Goal: Information Seeking & Learning: Check status

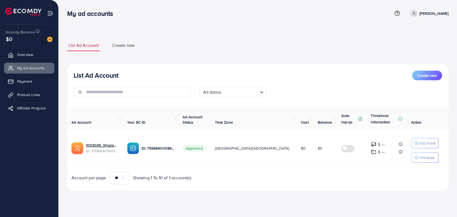
drag, startPoint x: 32, startPoint y: 85, endPoint x: 447, endPoint y: 146, distance: 418.9
click at [32, 85] on link "Payment" at bounding box center [29, 81] width 50 height 11
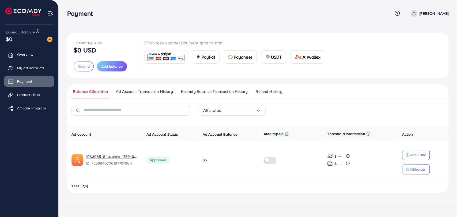
click at [268, 93] on span "Refund History" at bounding box center [269, 92] width 26 height 6
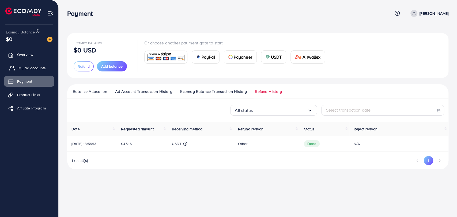
click at [33, 65] on span "My ad accounts" at bounding box center [31, 67] width 27 height 5
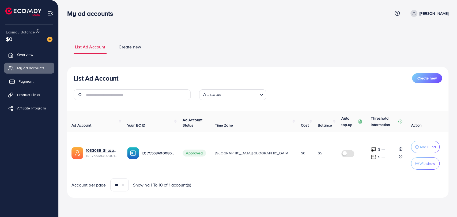
click at [31, 80] on span "Payment" at bounding box center [25, 81] width 15 height 5
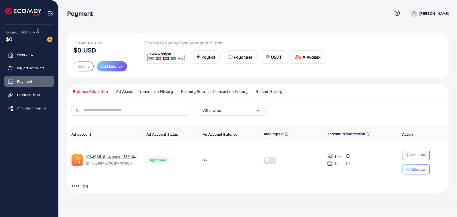
click at [276, 93] on span "Refund History" at bounding box center [269, 92] width 26 height 6
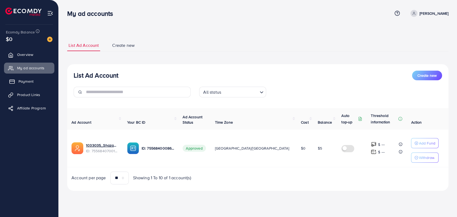
click at [22, 82] on span "Payment" at bounding box center [25, 81] width 15 height 5
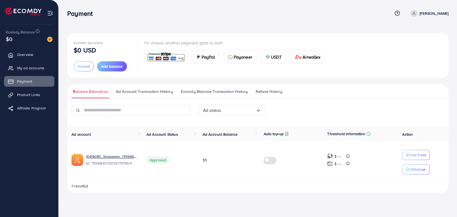
click at [274, 88] on ul "Balance Allocation Ad Account Transaction History Ecomdy Balance Transaction Hi…" at bounding box center [257, 91] width 381 height 14
click at [274, 89] on span "Refund History" at bounding box center [269, 92] width 26 height 6
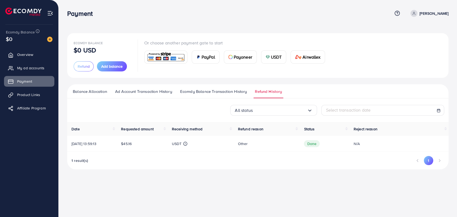
click at [212, 91] on span "Ecomdy Balance Transaction History" at bounding box center [213, 92] width 67 height 6
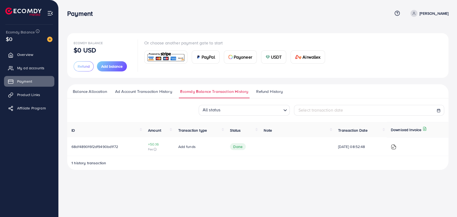
click at [393, 148] on img at bounding box center [393, 146] width 5 height 5
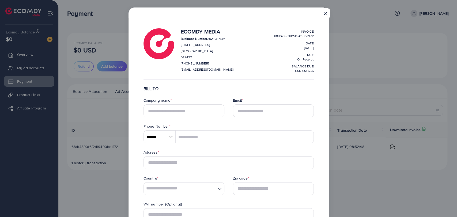
click at [325, 14] on button "×" at bounding box center [325, 13] width 10 height 10
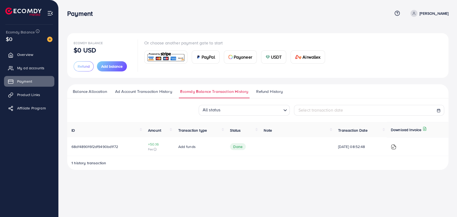
click at [275, 88] on ul "Balance Allocation Ad Account Transaction History Ecomdy Balance Transaction Hi…" at bounding box center [257, 91] width 381 height 14
click at [275, 89] on span "Refund History" at bounding box center [269, 92] width 26 height 6
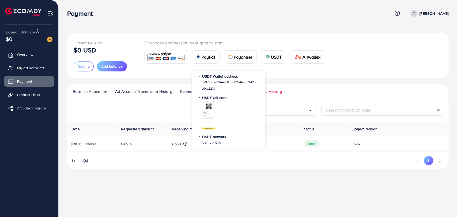
click at [187, 143] on icon at bounding box center [185, 144] width 4 height 4
click at [209, 114] on icon at bounding box center [208, 115] width 9 height 9
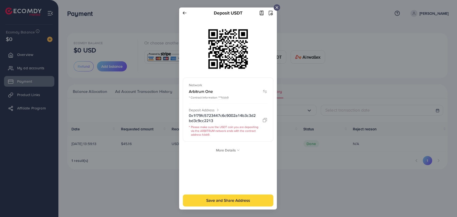
click at [276, 8] on icon at bounding box center [277, 7] width 4 height 4
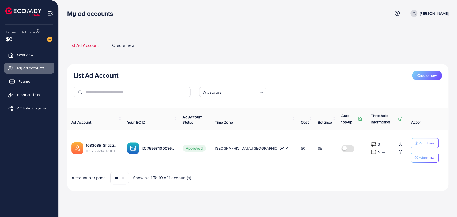
click at [29, 80] on span "Payment" at bounding box center [25, 81] width 15 height 5
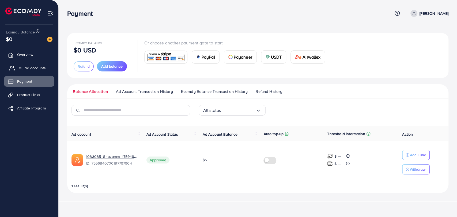
click at [28, 71] on link "My ad accounts" at bounding box center [29, 68] width 50 height 11
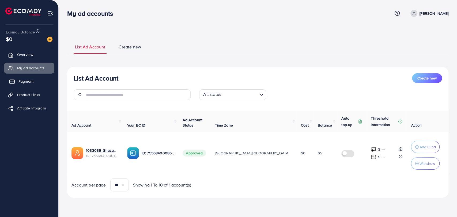
click at [28, 78] on link "Payment" at bounding box center [29, 81] width 50 height 11
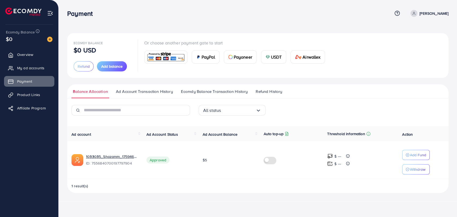
click at [274, 92] on span "Refund History" at bounding box center [269, 92] width 26 height 6
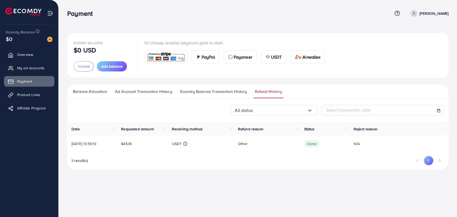
click at [304, 129] on th "Status" at bounding box center [323, 129] width 49 height 14
click at [347, 128] on th "Status" at bounding box center [323, 129] width 49 height 14
click at [189, 130] on span "Receiving method" at bounding box center [187, 128] width 31 height 5
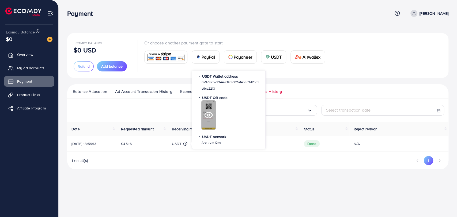
click at [201, 105] on div at bounding box center [208, 114] width 14 height 29
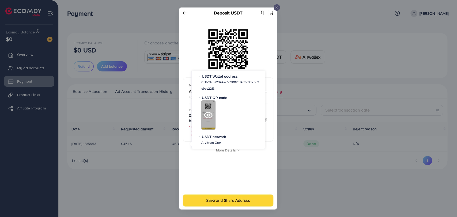
click at [208, 115] on icon at bounding box center [208, 115] width 9 height 9
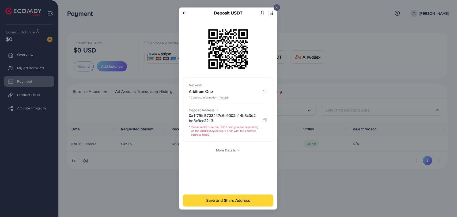
click at [231, 150] on img at bounding box center [228, 108] width 98 height 202
click at [238, 150] on img at bounding box center [228, 108] width 98 height 202
click at [276, 7] on line at bounding box center [277, 7] width 2 height 2
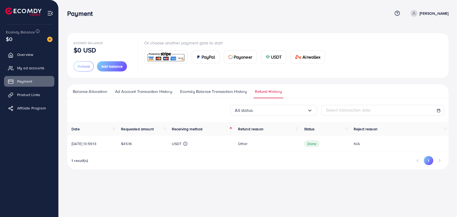
click at [233, 131] on th "Receiving method" at bounding box center [200, 129] width 66 height 14
click at [438, 110] on icon at bounding box center [438, 111] width 4 height 4
click at [438, 109] on icon at bounding box center [438, 111] width 4 height 4
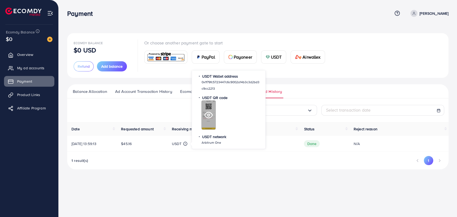
click at [209, 108] on div at bounding box center [208, 114] width 14 height 29
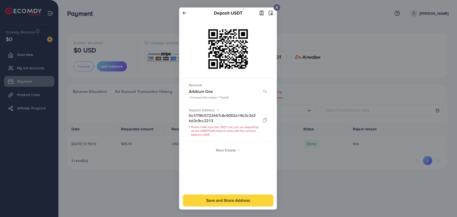
click at [232, 151] on img at bounding box center [228, 108] width 98 height 202
click at [276, 6] on icon at bounding box center [277, 7] width 4 height 4
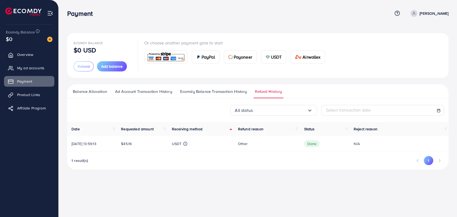
drag, startPoint x: 96, startPoint y: 89, endPoint x: 108, endPoint y: 89, distance: 12.0
click at [96, 89] on span "Balance Allocation" at bounding box center [90, 92] width 34 height 6
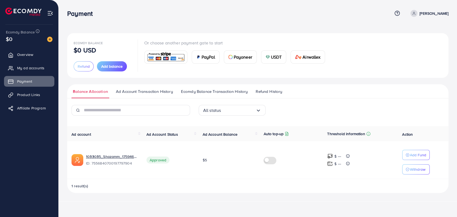
click at [138, 92] on span "Ad Account Transaction History" at bounding box center [144, 92] width 57 height 6
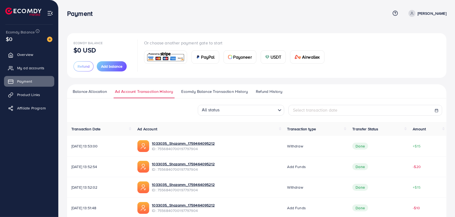
click at [272, 93] on span "Refund History" at bounding box center [269, 92] width 26 height 6
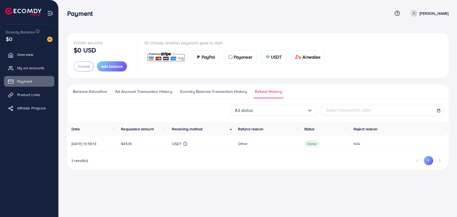
drag, startPoint x: 309, startPoint y: 144, endPoint x: 317, endPoint y: 144, distance: 7.5
click at [318, 144] on span "Done" at bounding box center [312, 143] width 16 height 7
click at [314, 153] on div "Date Requested amount Receiving method Refund reason Status Reject reason 03/10…" at bounding box center [257, 145] width 381 height 47
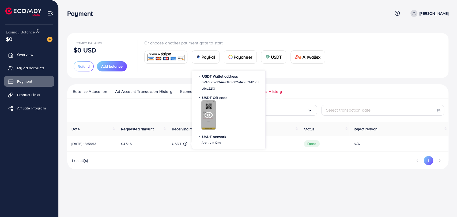
click at [205, 114] on icon at bounding box center [208, 115] width 8 height 6
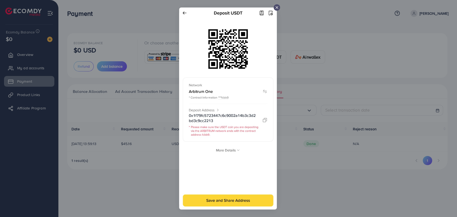
click at [195, 43] on img at bounding box center [228, 108] width 98 height 202
